Goal: Check status: Check status

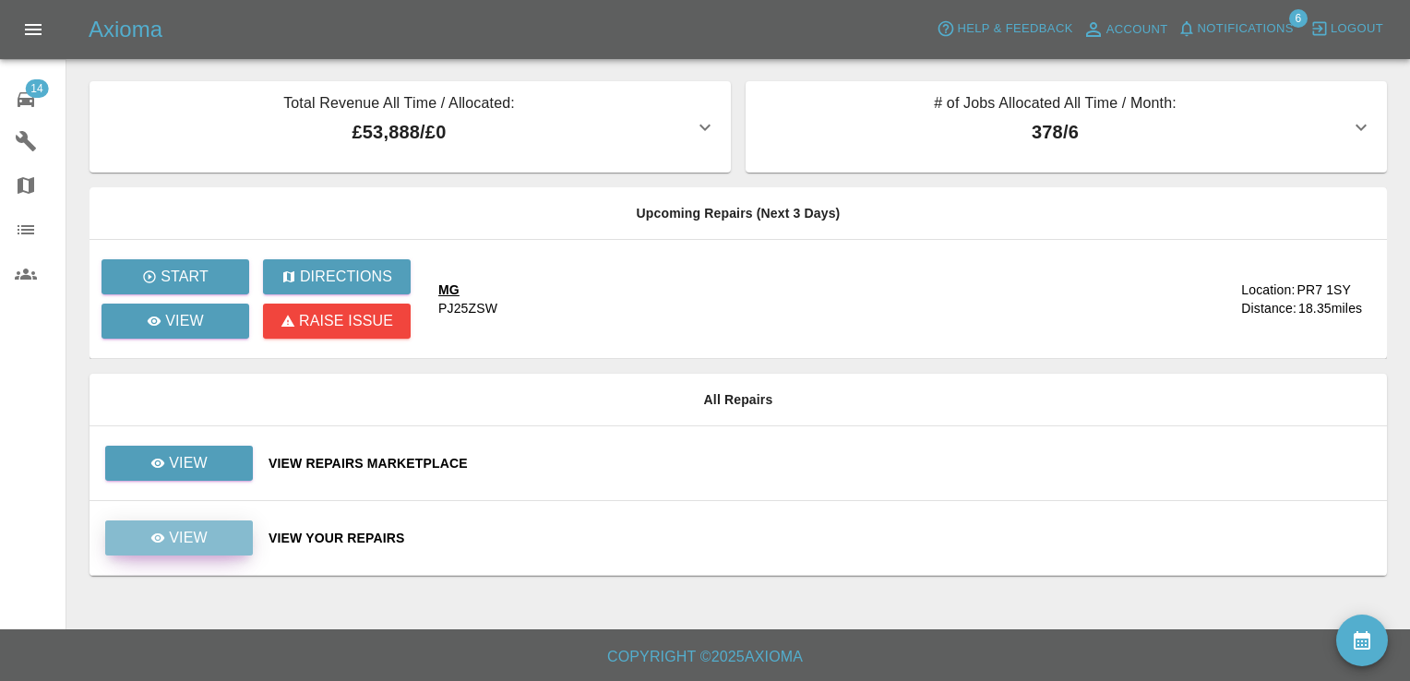
click at [210, 531] on link "View" at bounding box center [179, 538] width 148 height 35
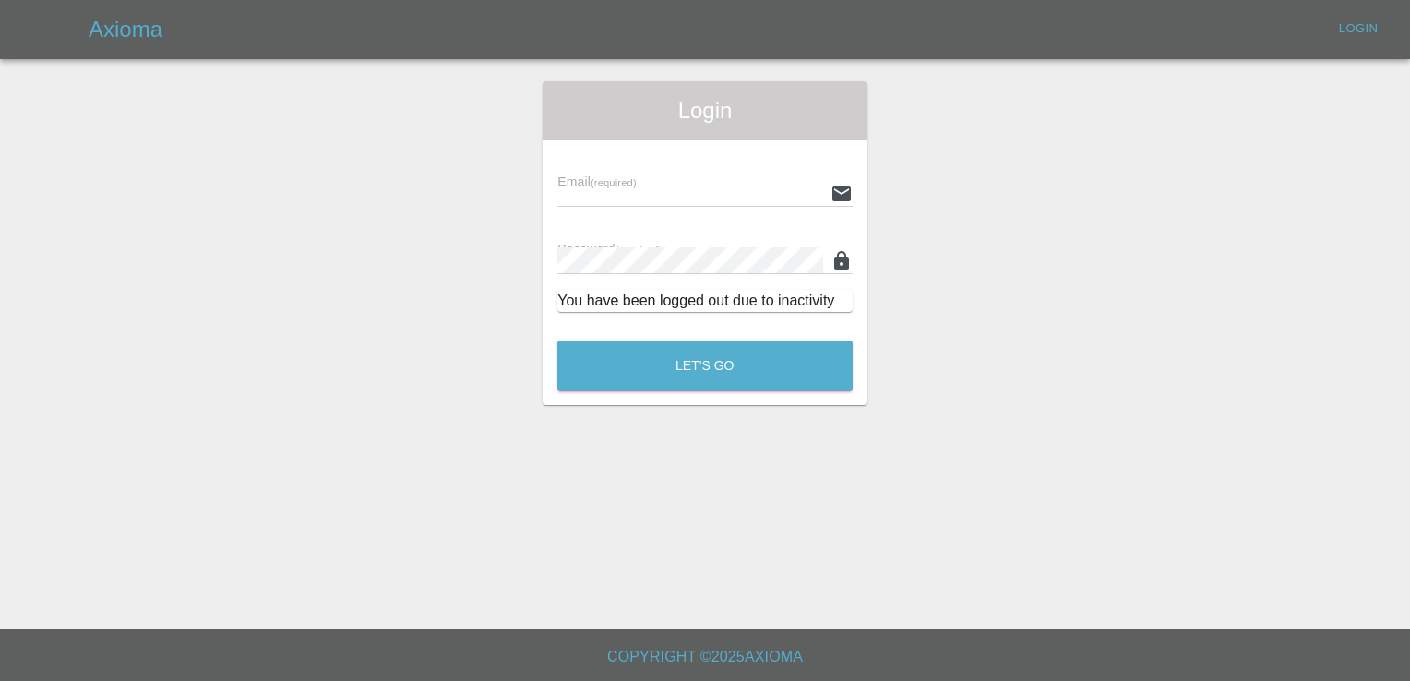
type input "[EMAIL_ADDRESS][DOMAIN_NAME]"
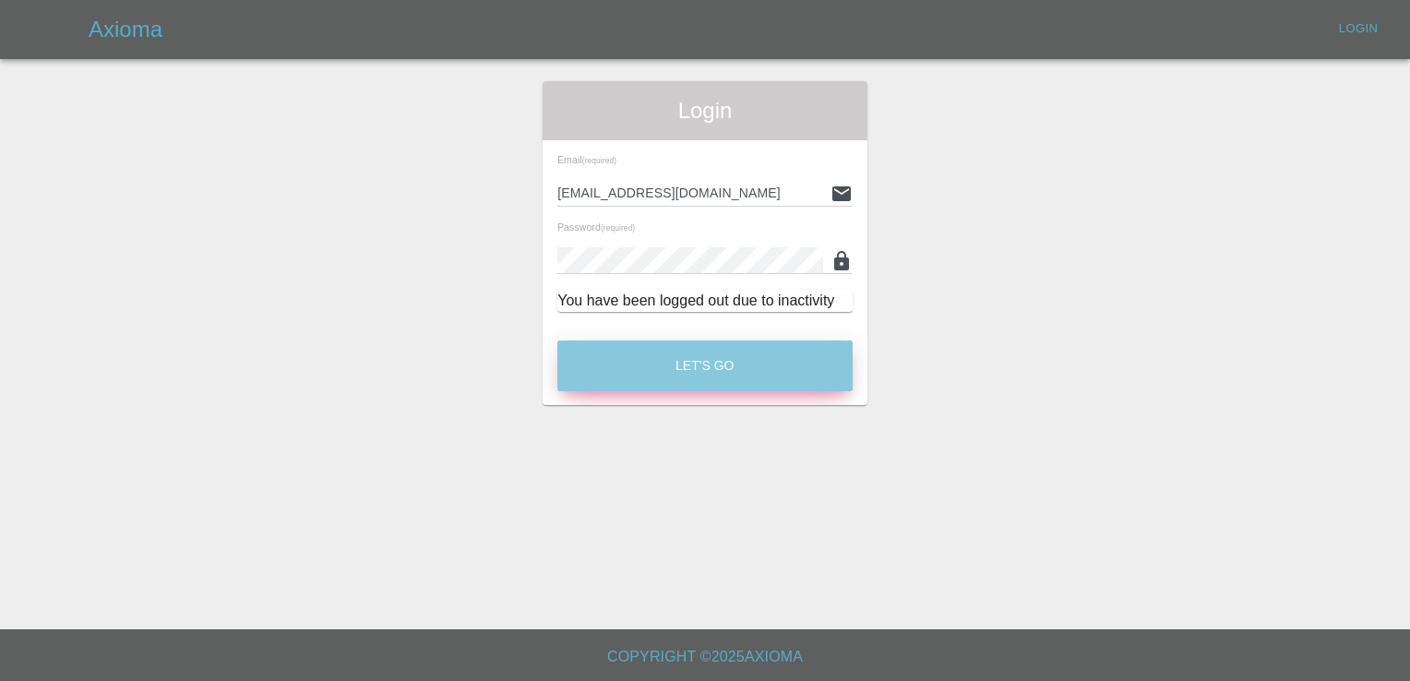
click at [741, 364] on button "Let's Go" at bounding box center [704, 366] width 295 height 51
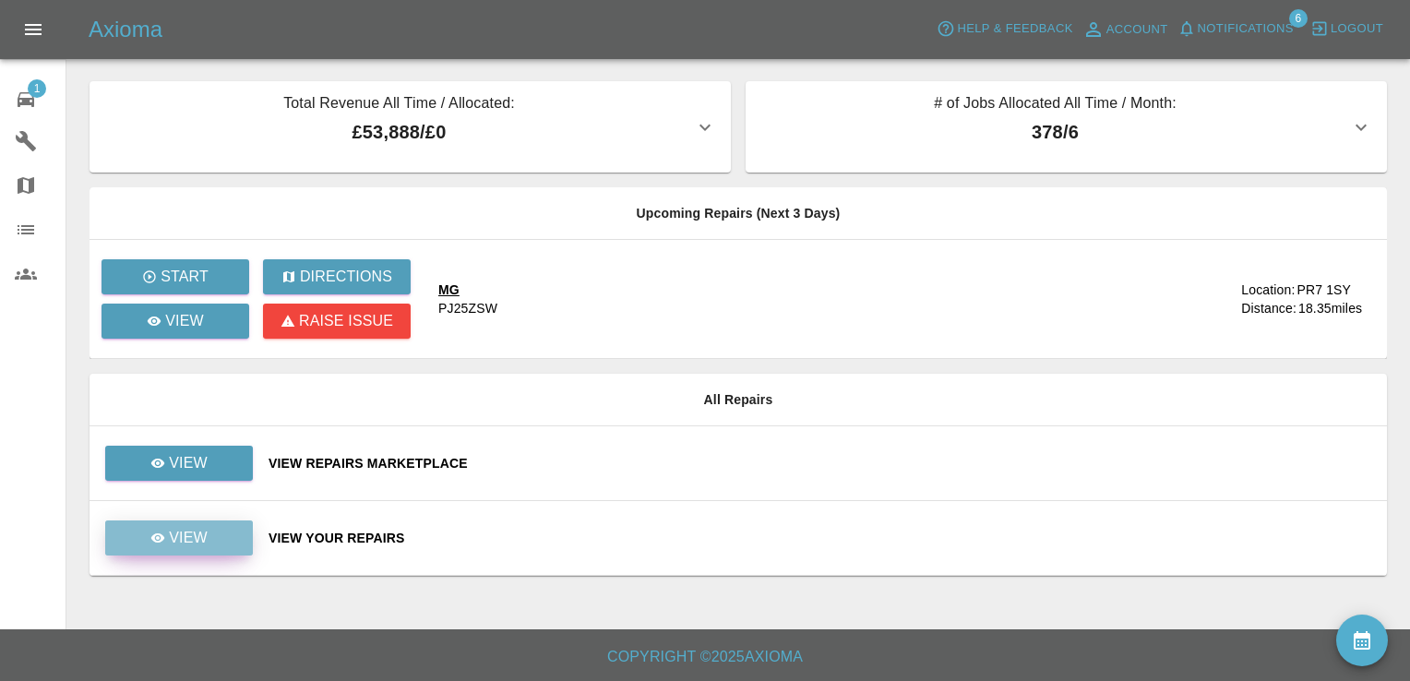
click at [192, 549] on link "View" at bounding box center [179, 538] width 148 height 35
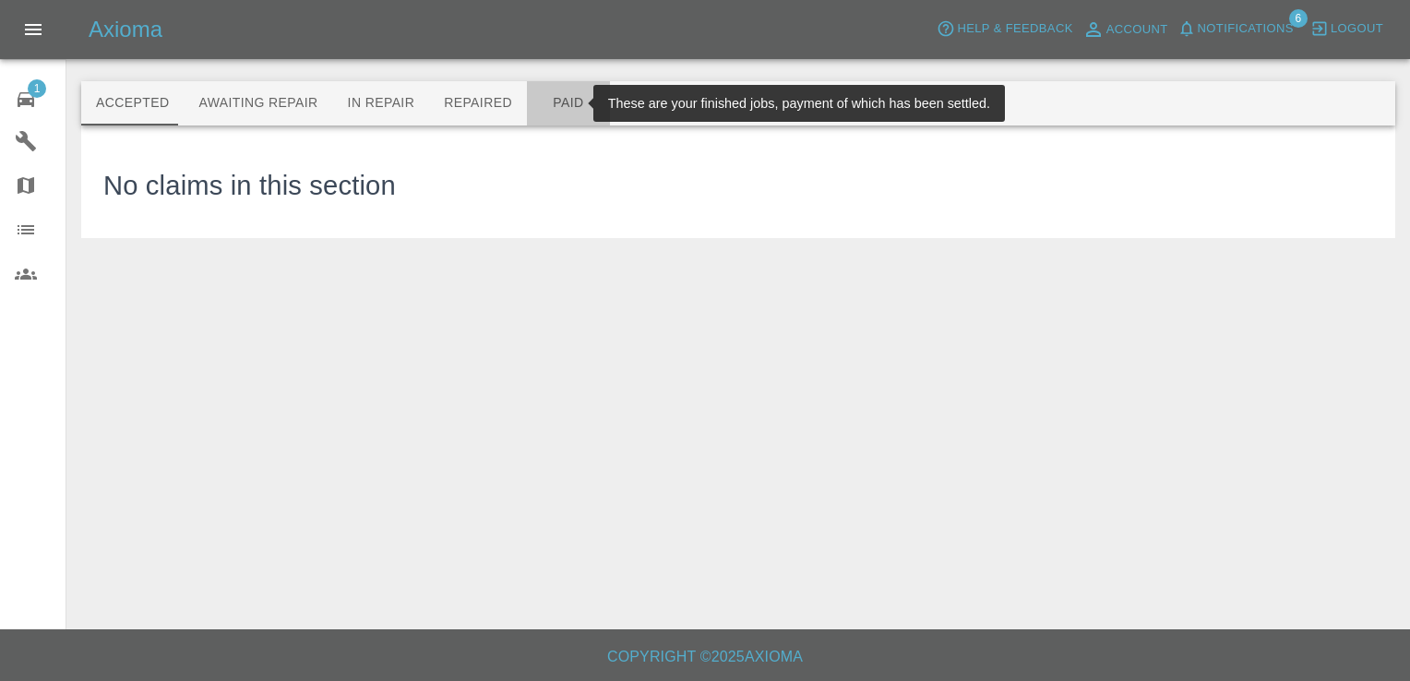
click at [541, 105] on button "Paid" at bounding box center [568, 103] width 83 height 44
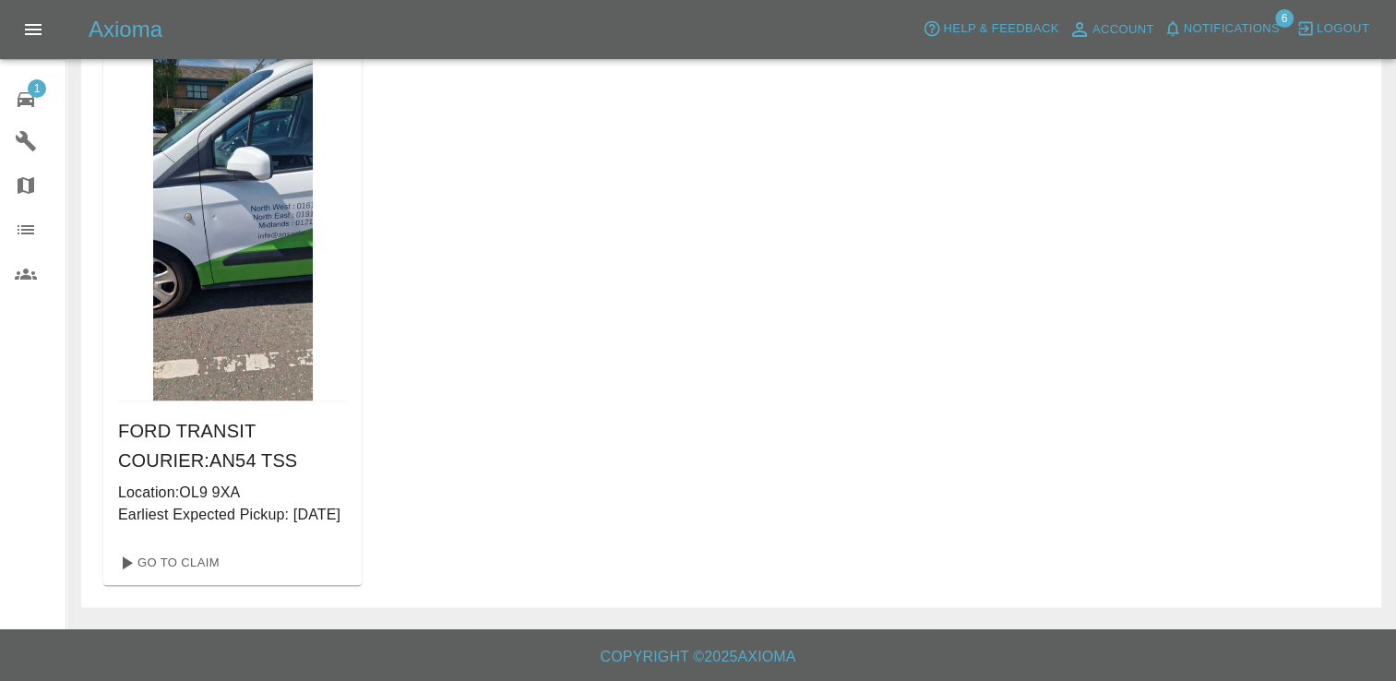
scroll to position [1361, 0]
click at [181, 557] on link "Go To Claim" at bounding box center [168, 563] width 114 height 30
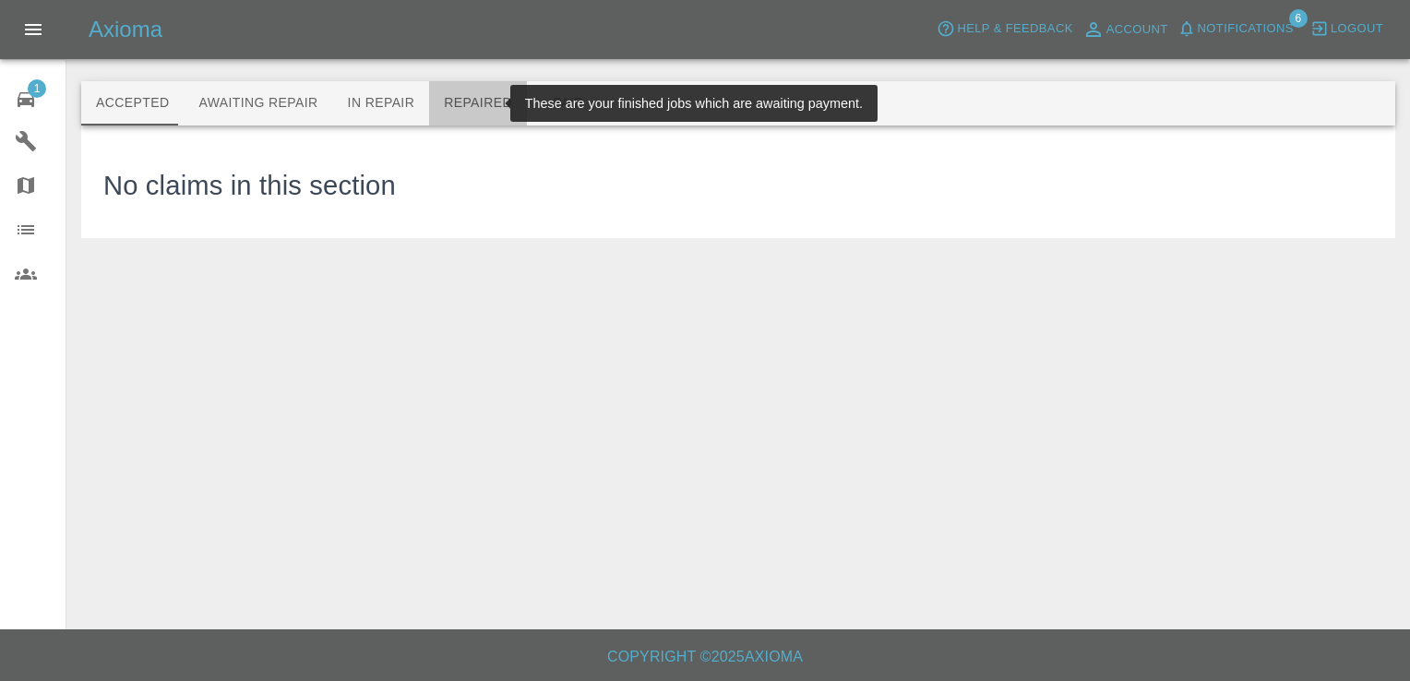
click at [473, 103] on button "Repaired" at bounding box center [478, 103] width 98 height 44
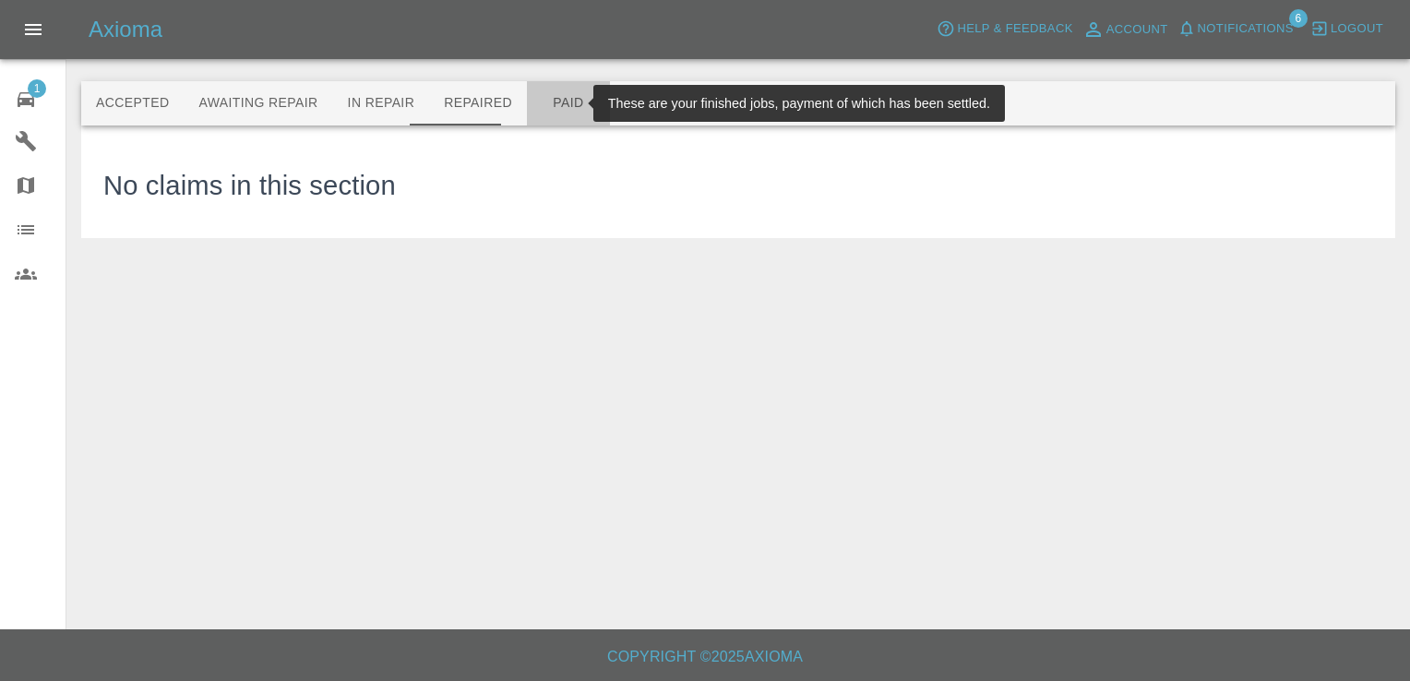
click at [550, 95] on button "Paid" at bounding box center [568, 103] width 83 height 44
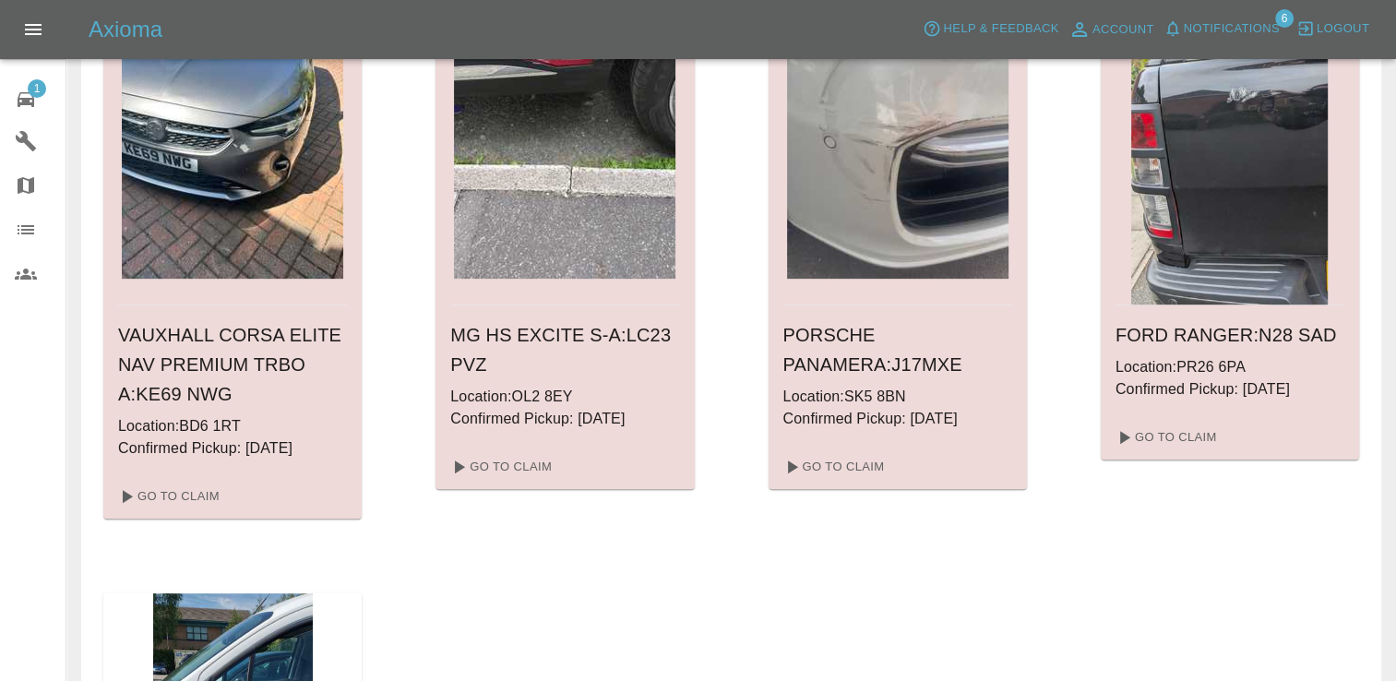
scroll to position [793, 0]
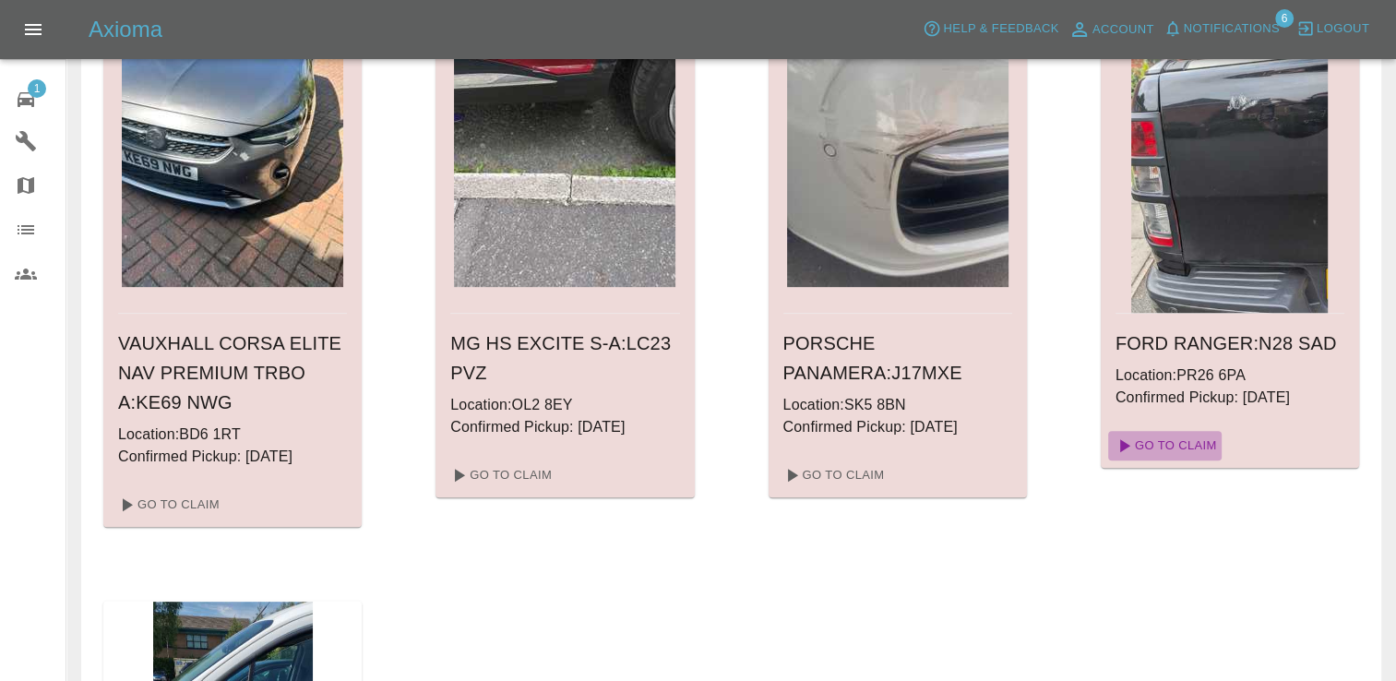
click at [1175, 446] on link "Go To Claim" at bounding box center [1165, 446] width 114 height 30
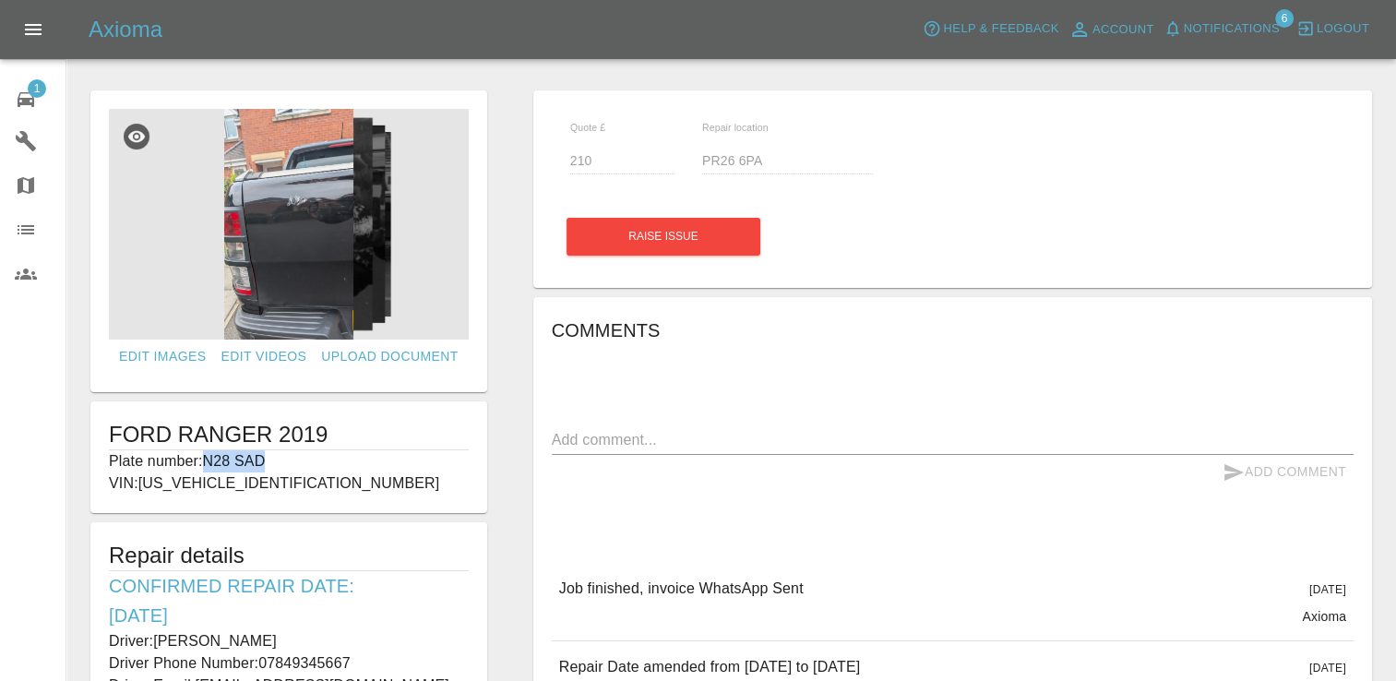
drag, startPoint x: 267, startPoint y: 452, endPoint x: 200, endPoint y: 459, distance: 66.8
click at [200, 459] on p "Plate number: N28 SAD" at bounding box center [289, 461] width 360 height 22
click at [290, 477] on p "VIN: [US_VEHICLE_IDENTIFICATION_NUMBER]" at bounding box center [289, 484] width 360 height 22
drag, startPoint x: 269, startPoint y: 462, endPoint x: 209, endPoint y: 463, distance: 60.0
click at [209, 463] on p "Plate number: N28 SAD" at bounding box center [289, 461] width 360 height 22
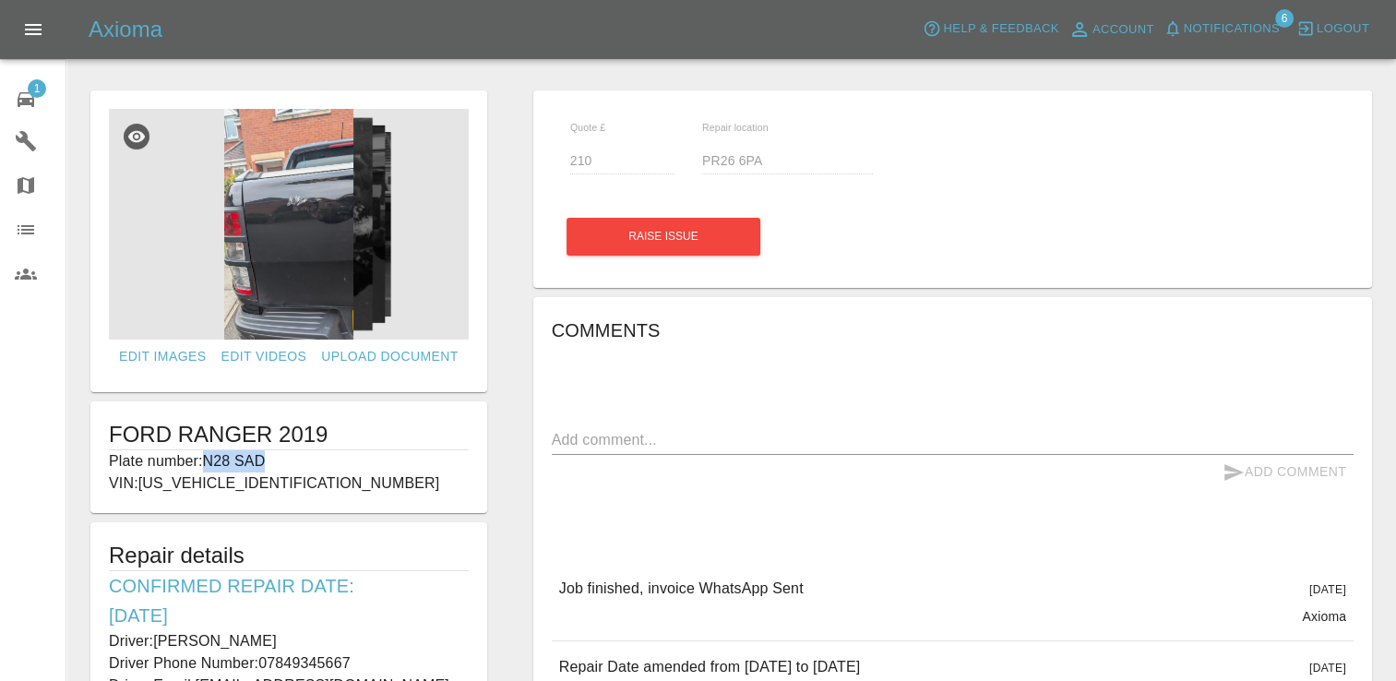
copy p "N28 SAD"
click at [30, 87] on span "1" at bounding box center [37, 88] width 18 height 18
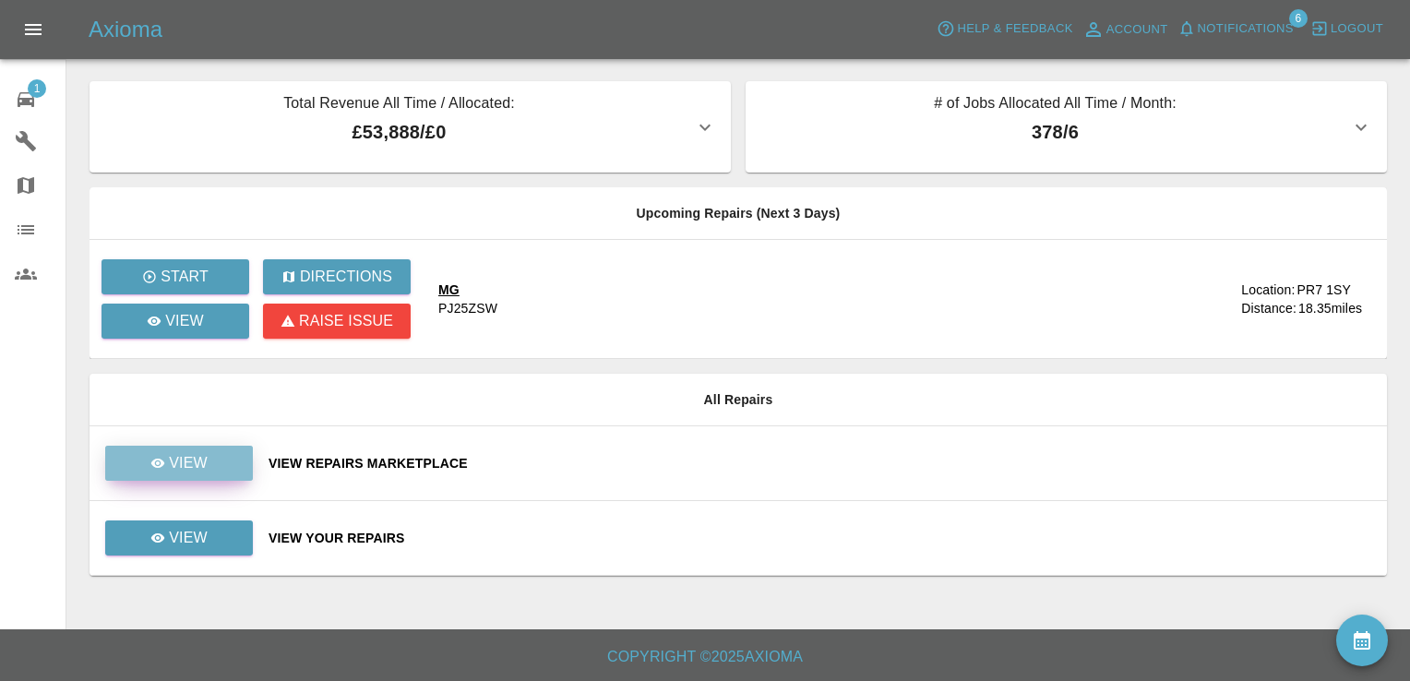
click at [182, 455] on p "View" at bounding box center [188, 463] width 39 height 22
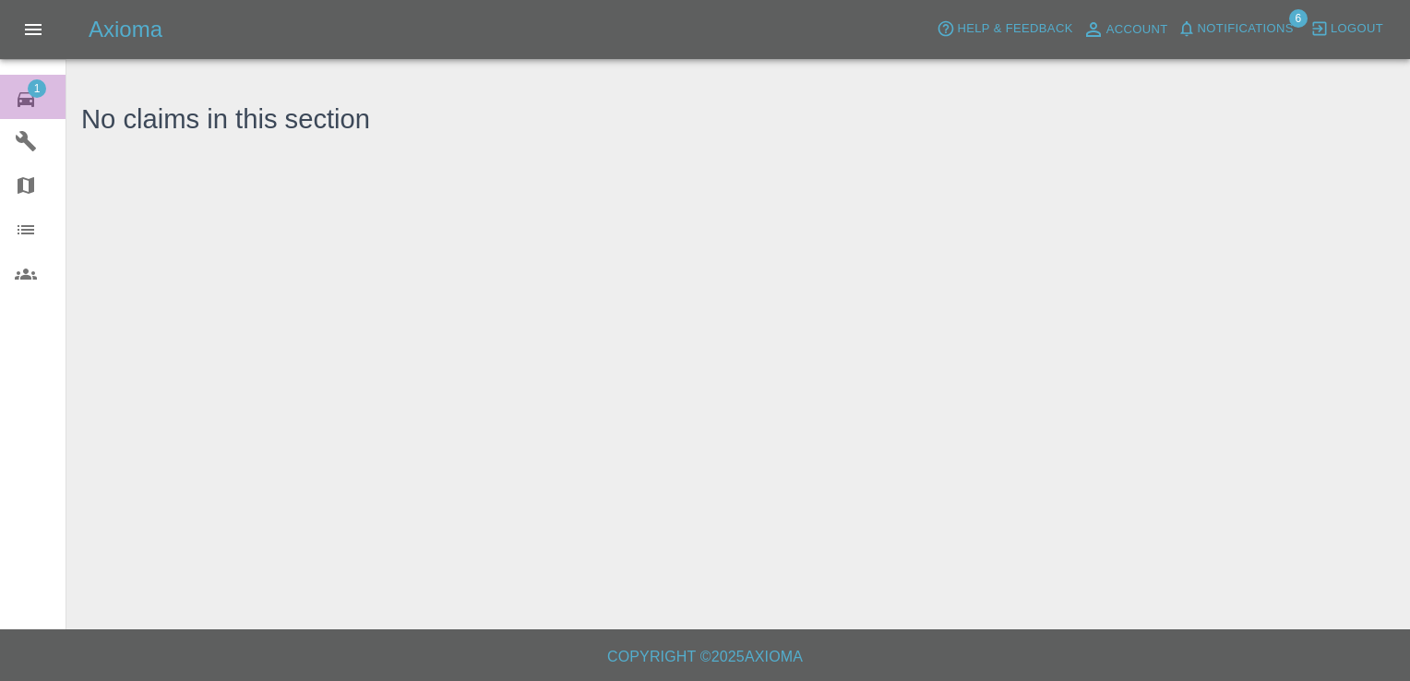
click at [26, 87] on div "1" at bounding box center [41, 97] width 52 height 27
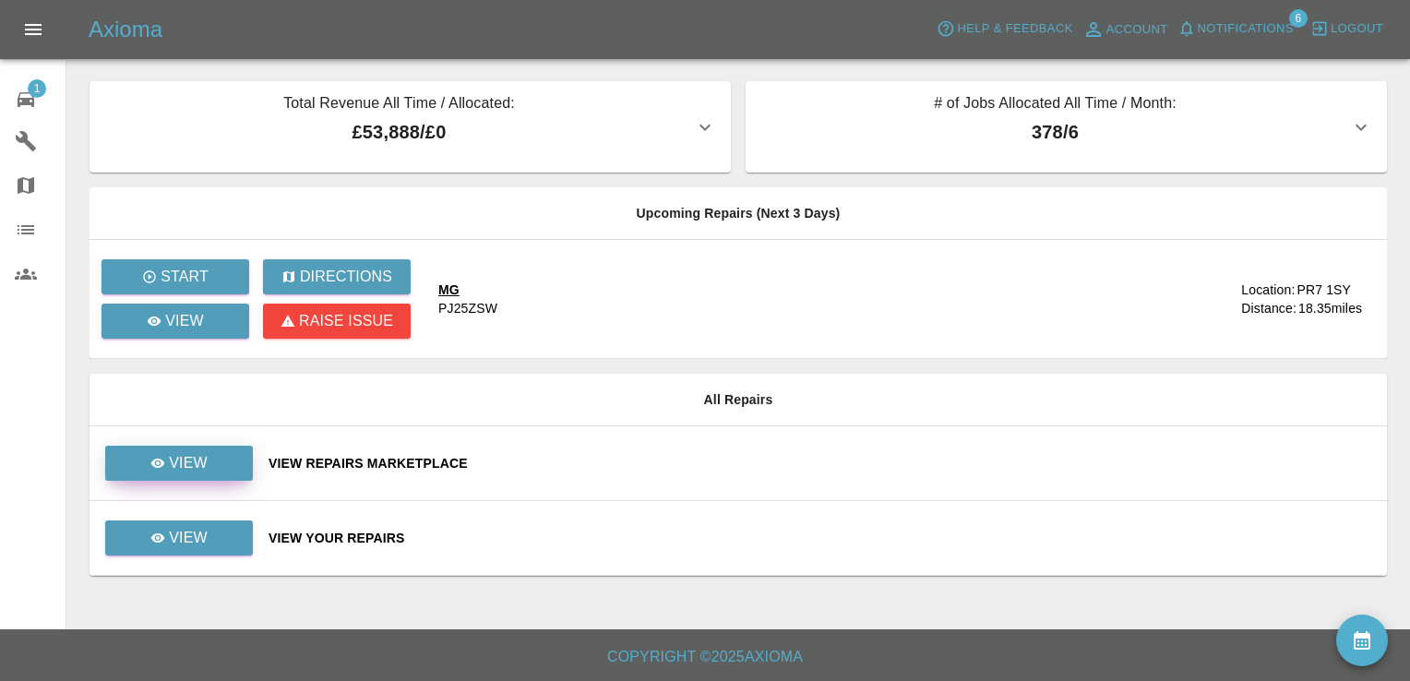
click at [195, 456] on p "View" at bounding box center [188, 463] width 39 height 22
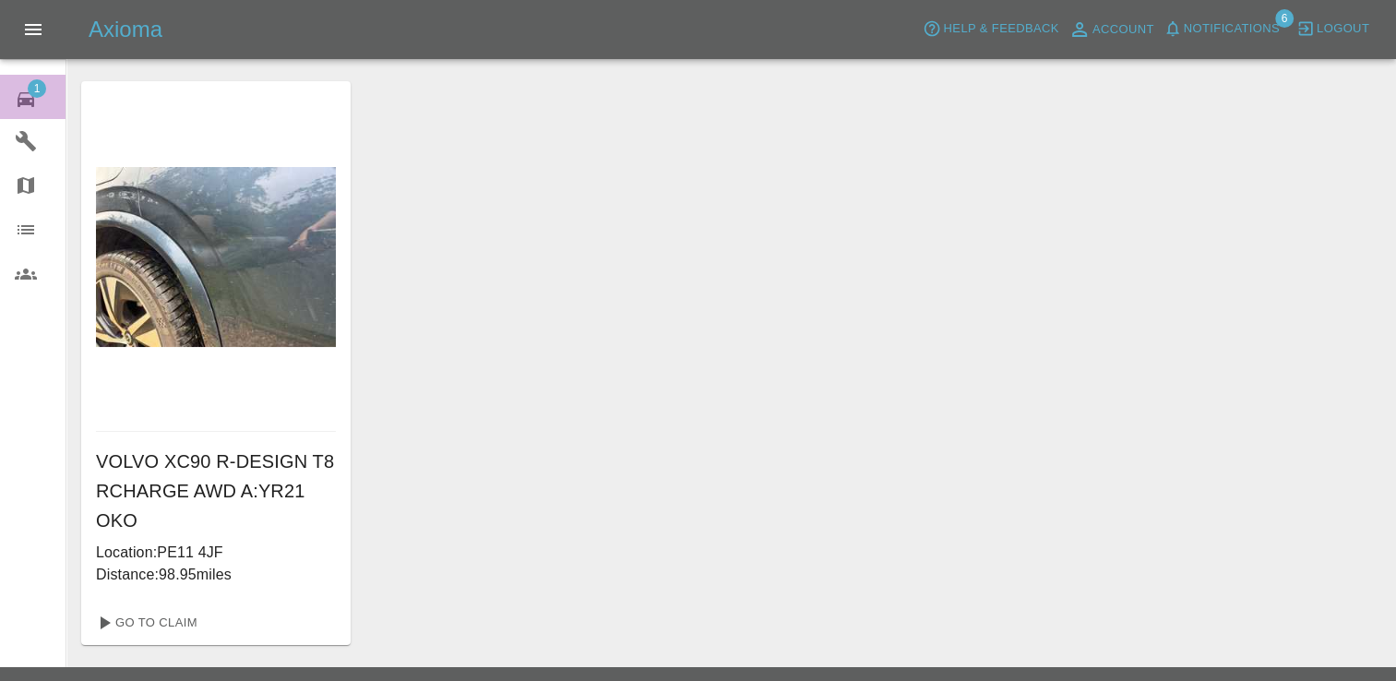
click at [39, 89] on span "1" at bounding box center [37, 88] width 18 height 18
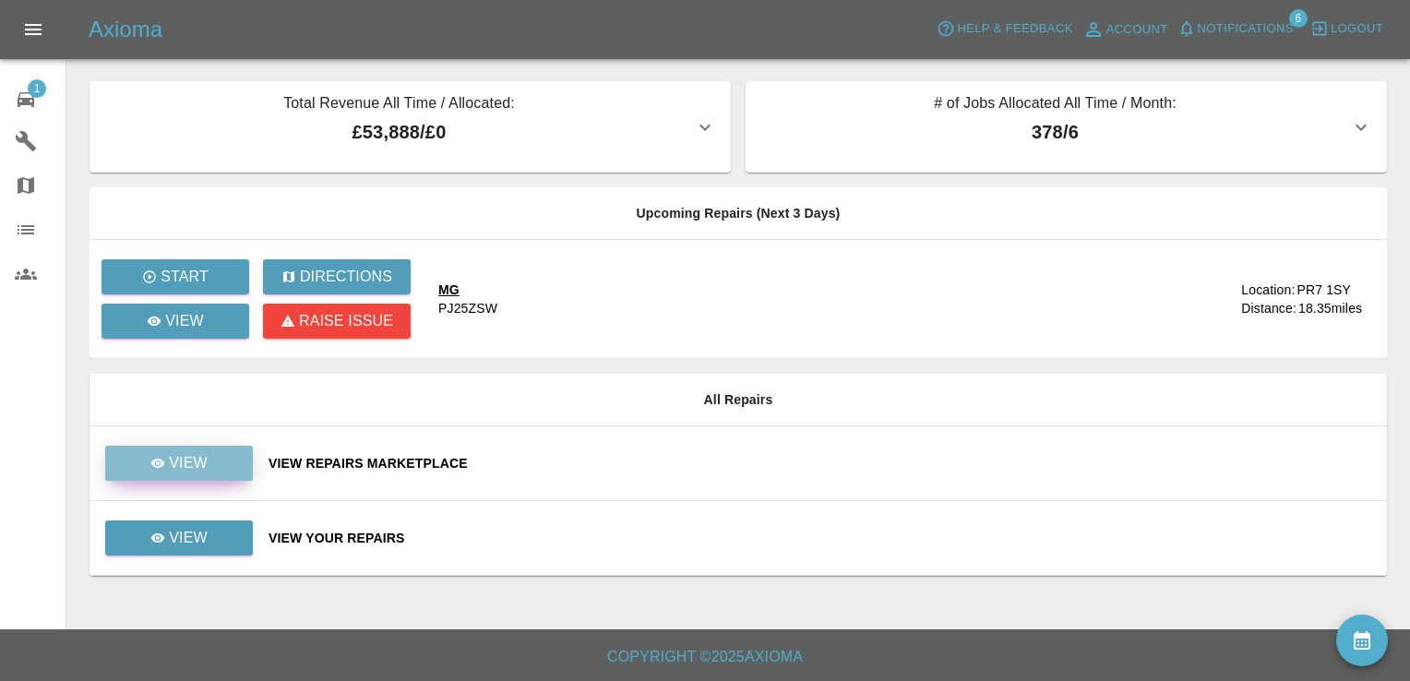
click at [210, 450] on link "View" at bounding box center [179, 463] width 148 height 35
